Goal: Find specific page/section: Find specific page/section

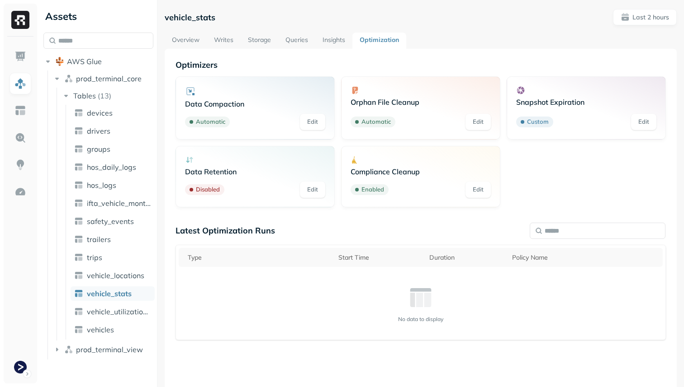
click at [262, 39] on link "Storage" at bounding box center [260, 41] width 38 height 16
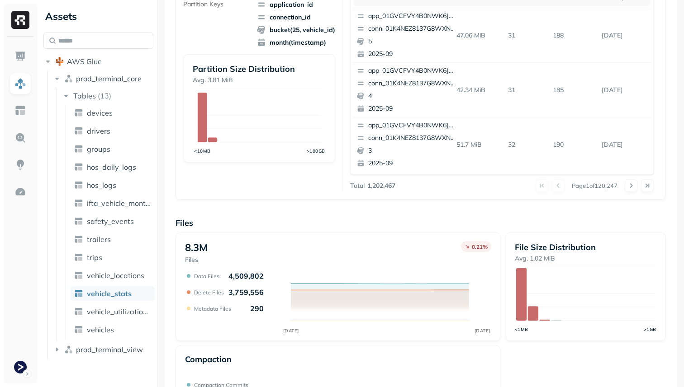
scroll to position [304, 0]
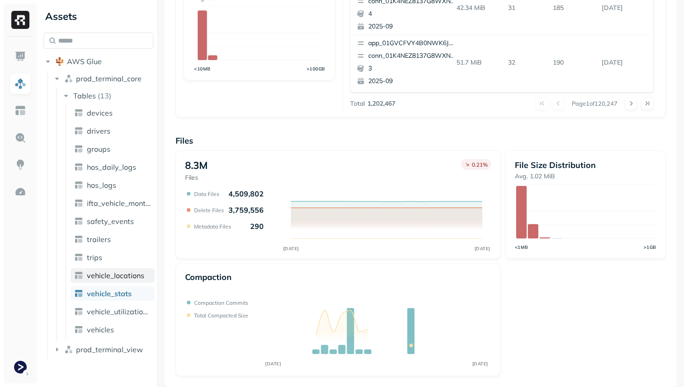
click at [129, 279] on span "vehicle_locations" at bounding box center [115, 275] width 57 height 9
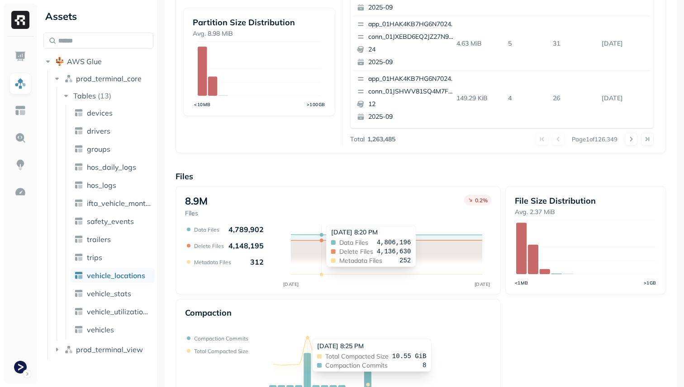
scroll to position [304, 0]
